Goal: Information Seeking & Learning: Learn about a topic

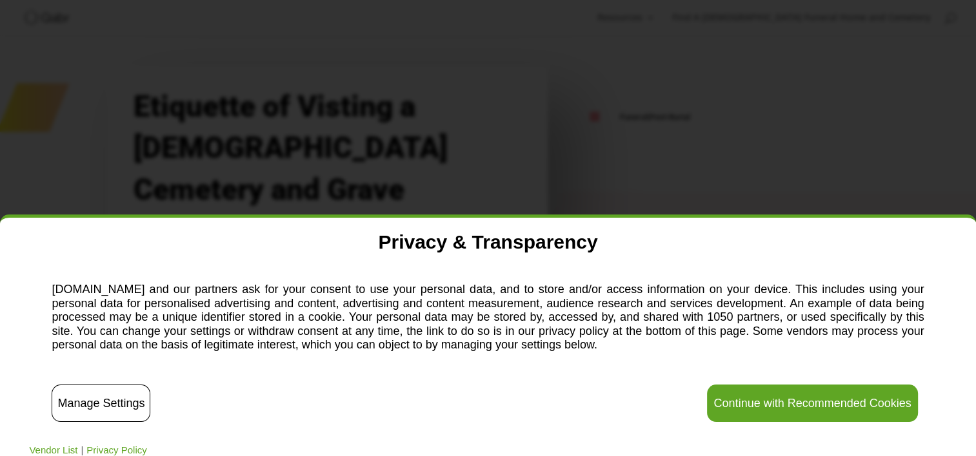
scroll to position [21, 0]
click at [790, 410] on button "Continue with Recommended Cookies" at bounding box center [812, 403] width 210 height 37
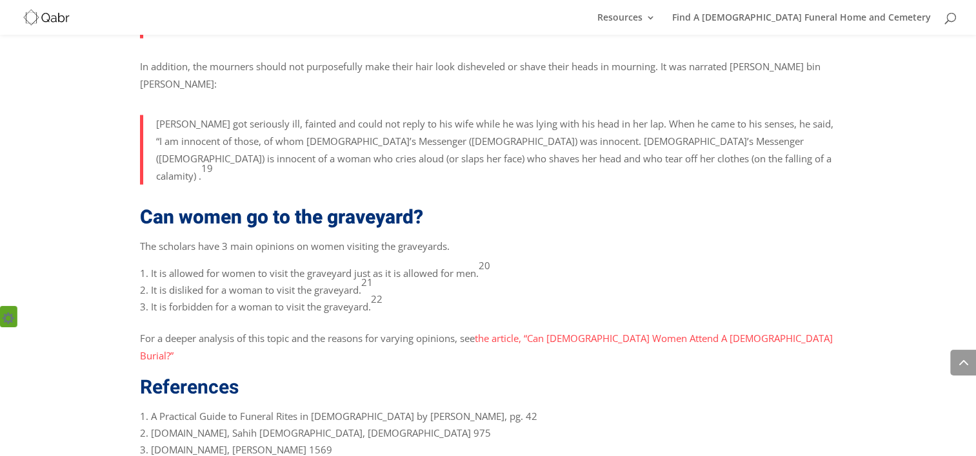
scroll to position [2443, 0]
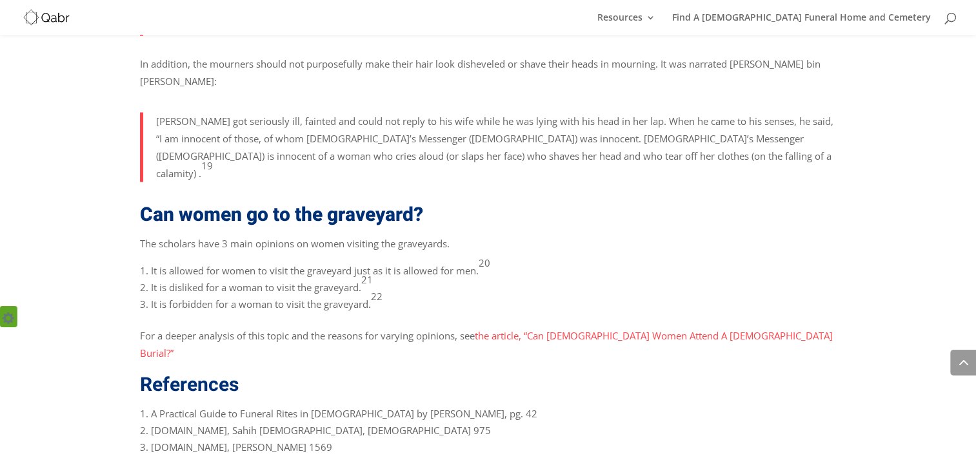
click at [642, 329] on link "the article, “Can Muslim Women Attend A Muslim Burial?”" at bounding box center [486, 344] width 692 height 30
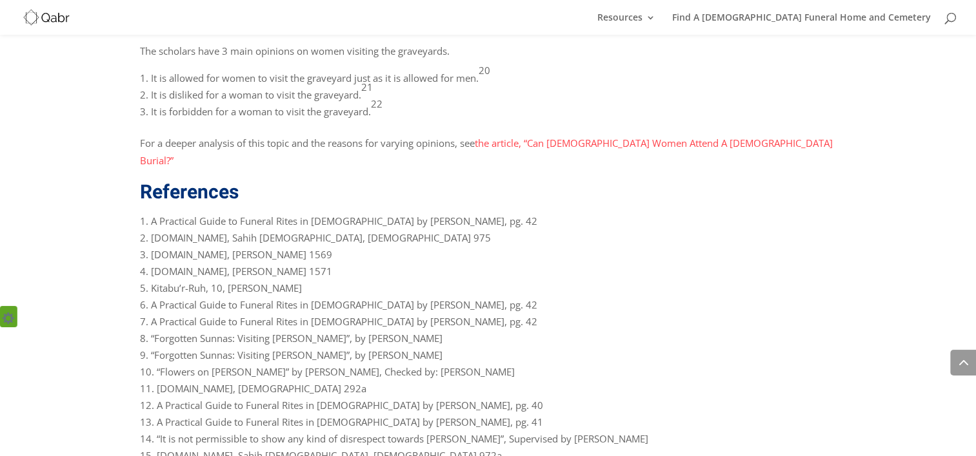
scroll to position [2636, 0]
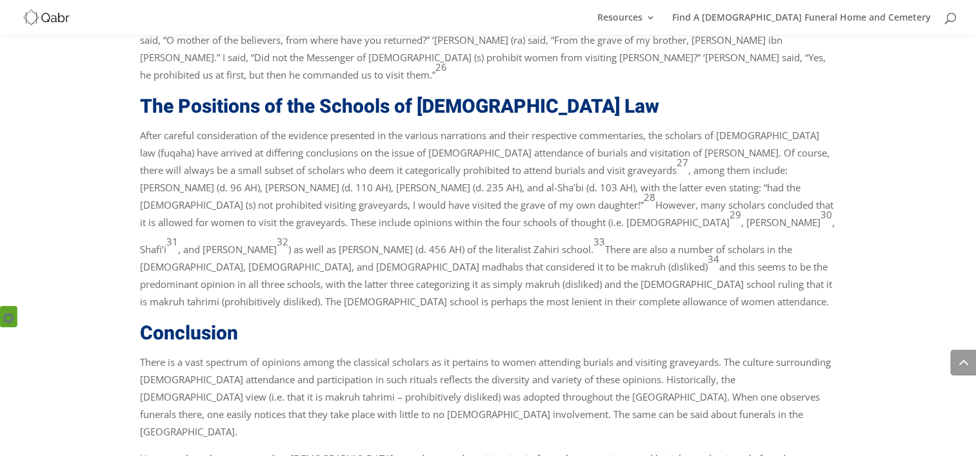
scroll to position [2941, 0]
